Goal: Find specific page/section: Find specific page/section

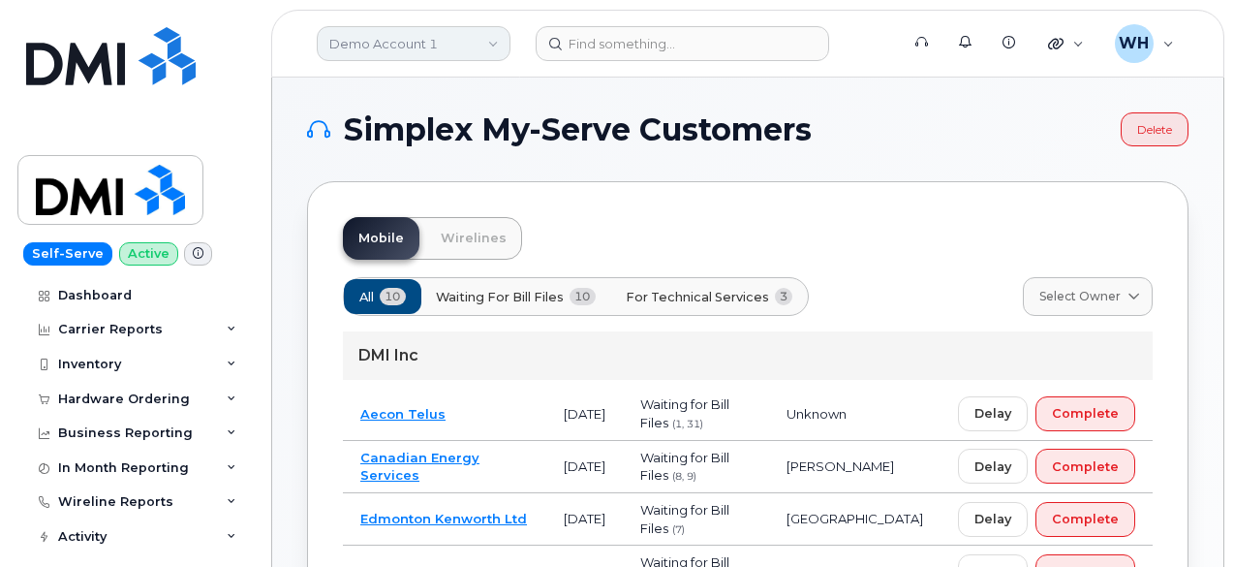
click at [432, 53] on link "Demo Account 1" at bounding box center [414, 43] width 194 height 35
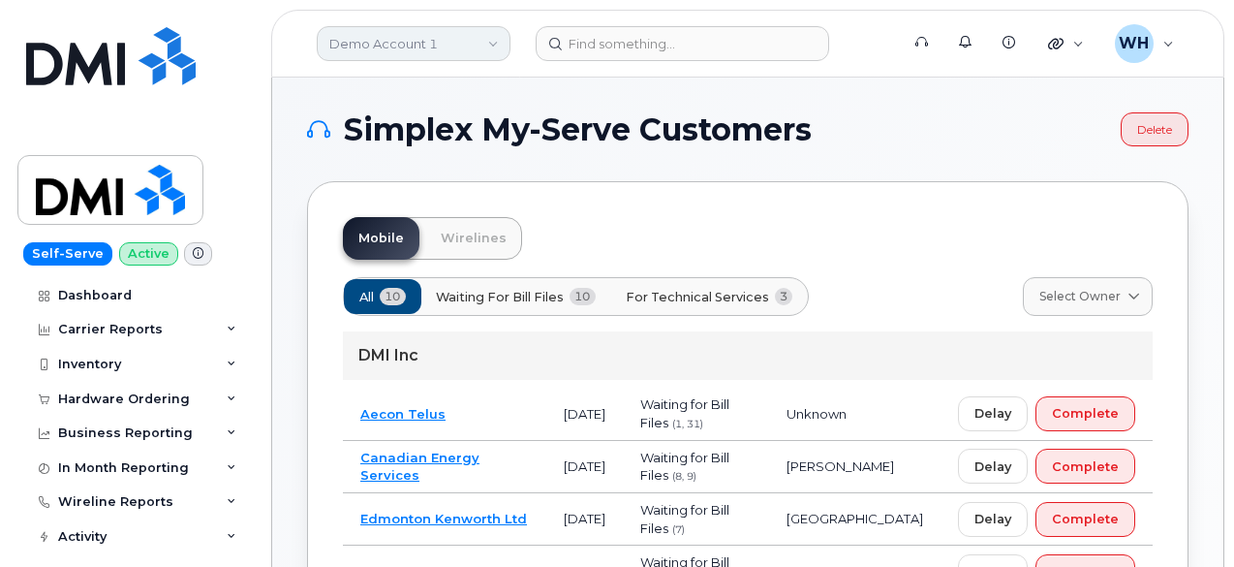
click at [438, 36] on link "Demo Account 1" at bounding box center [414, 43] width 194 height 35
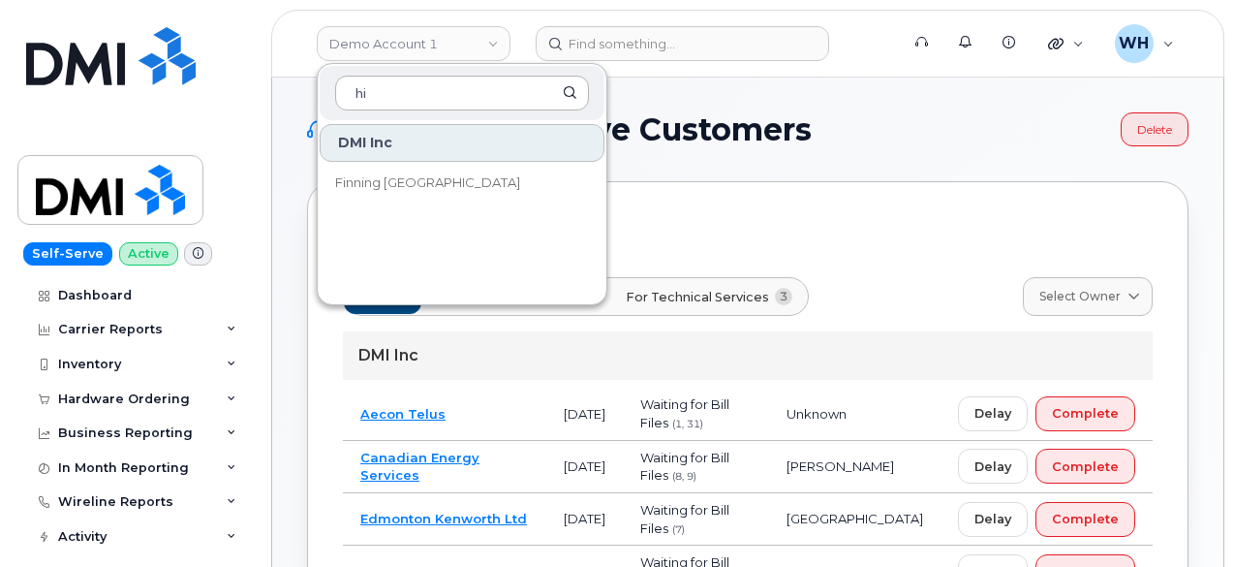
type input "h"
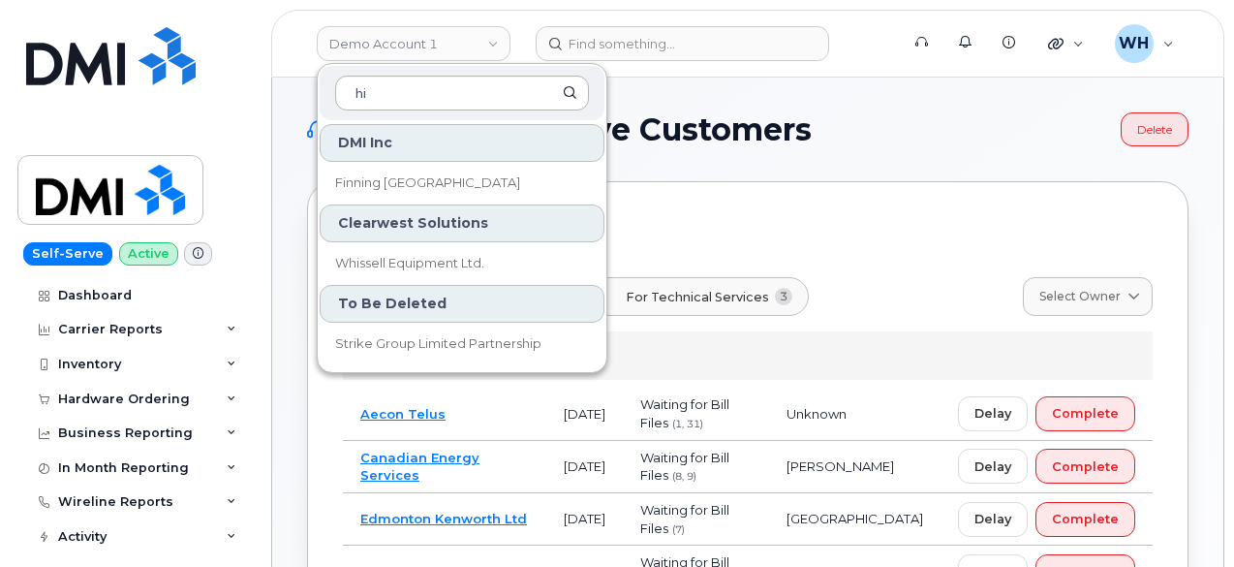
type input "h"
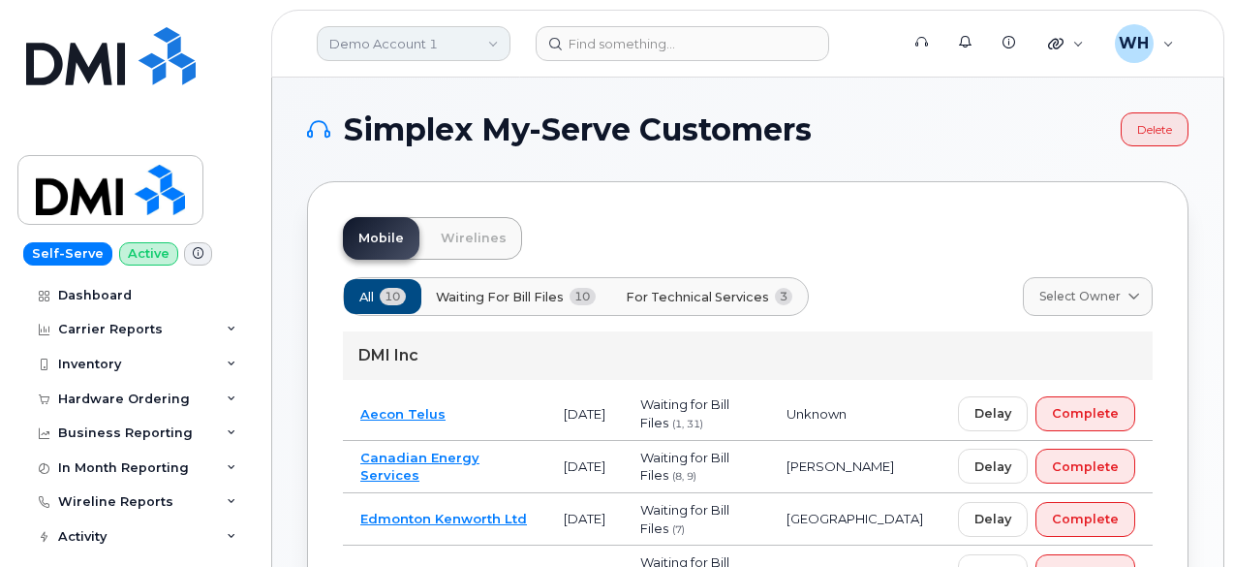
click at [401, 42] on link "Demo Account 1" at bounding box center [414, 43] width 194 height 35
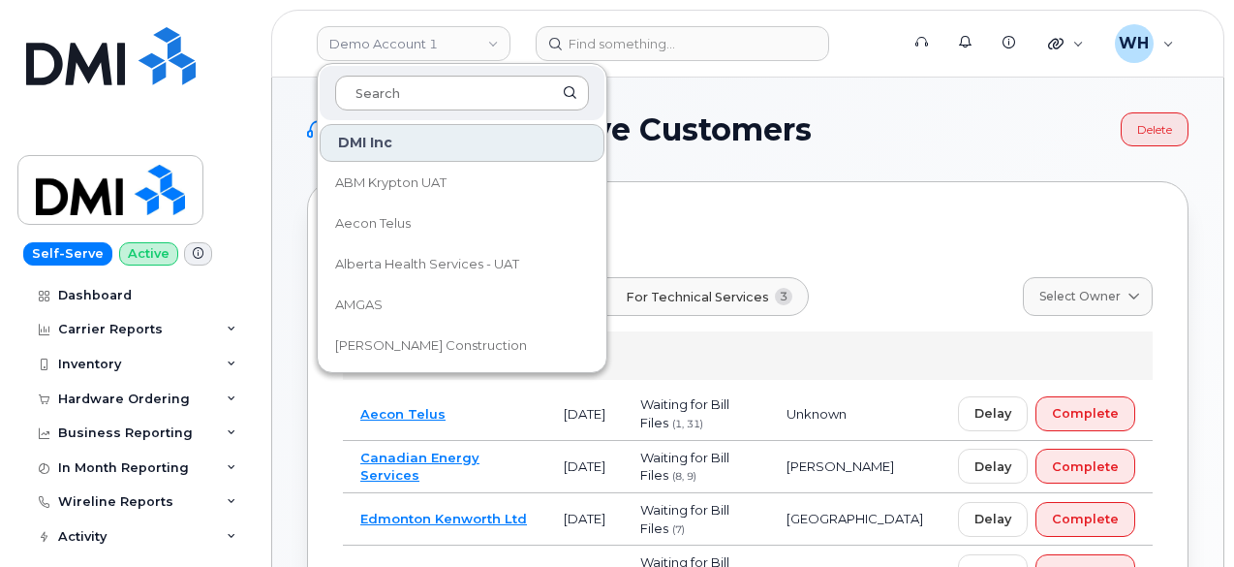
click at [416, 99] on input at bounding box center [462, 93] width 254 height 35
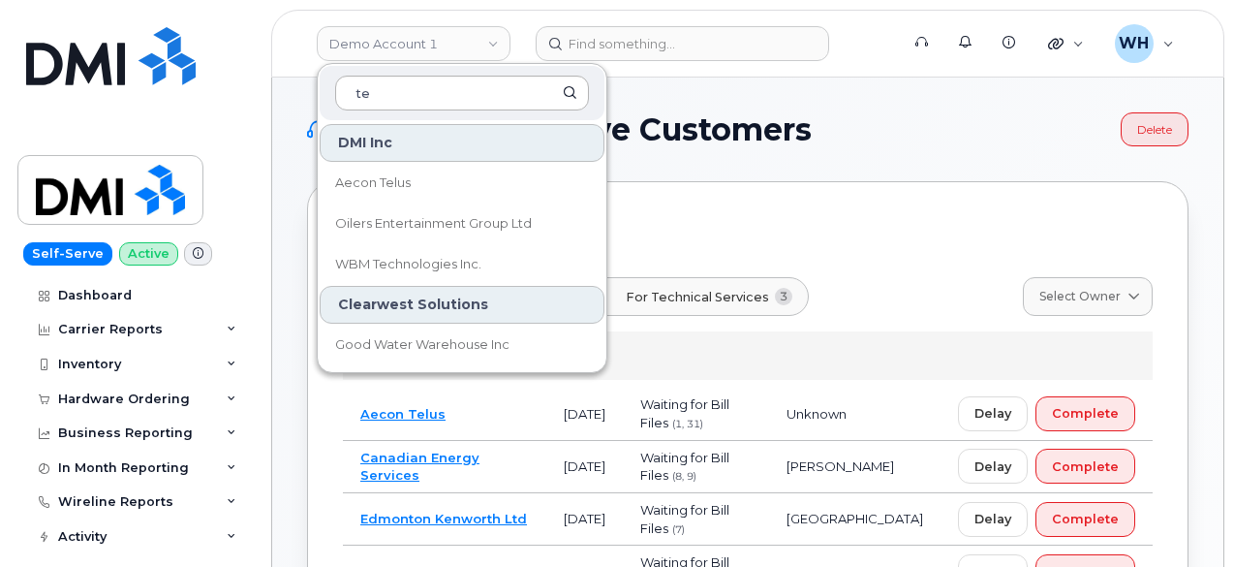
type input "t"
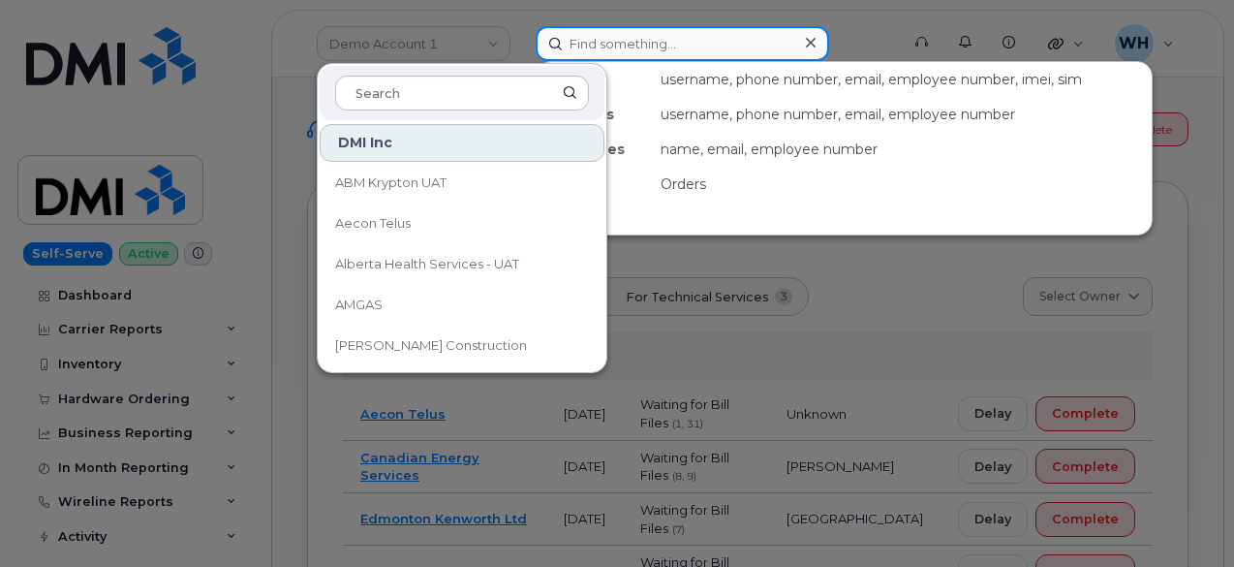
click at [671, 44] on input at bounding box center [682, 43] width 293 height 35
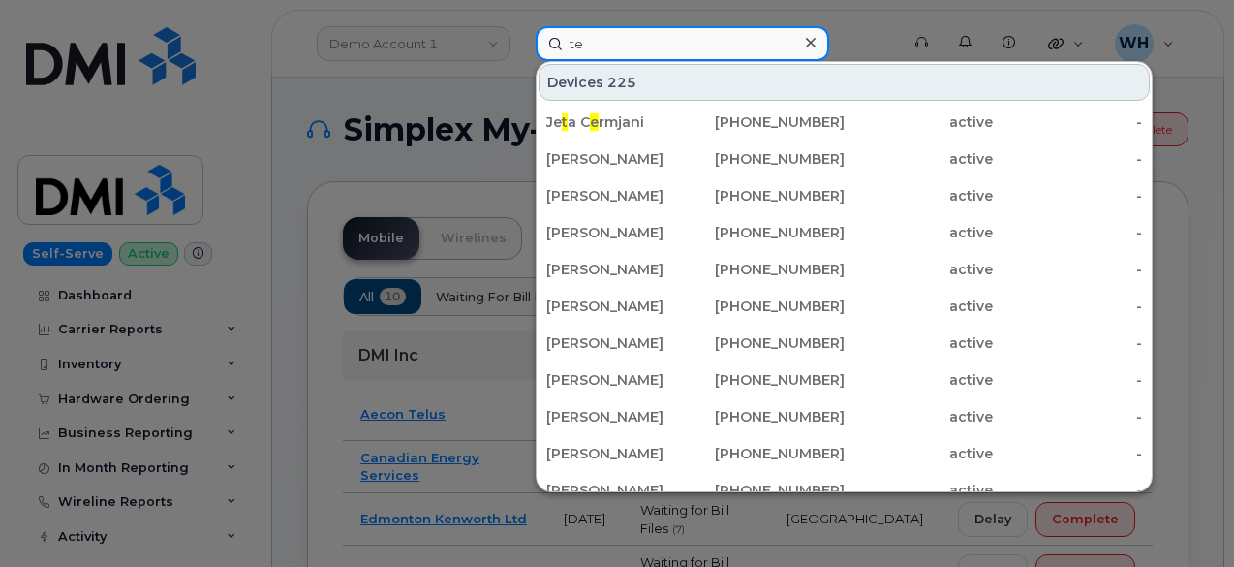
type input "t"
